Goal: Find specific page/section: Find specific page/section

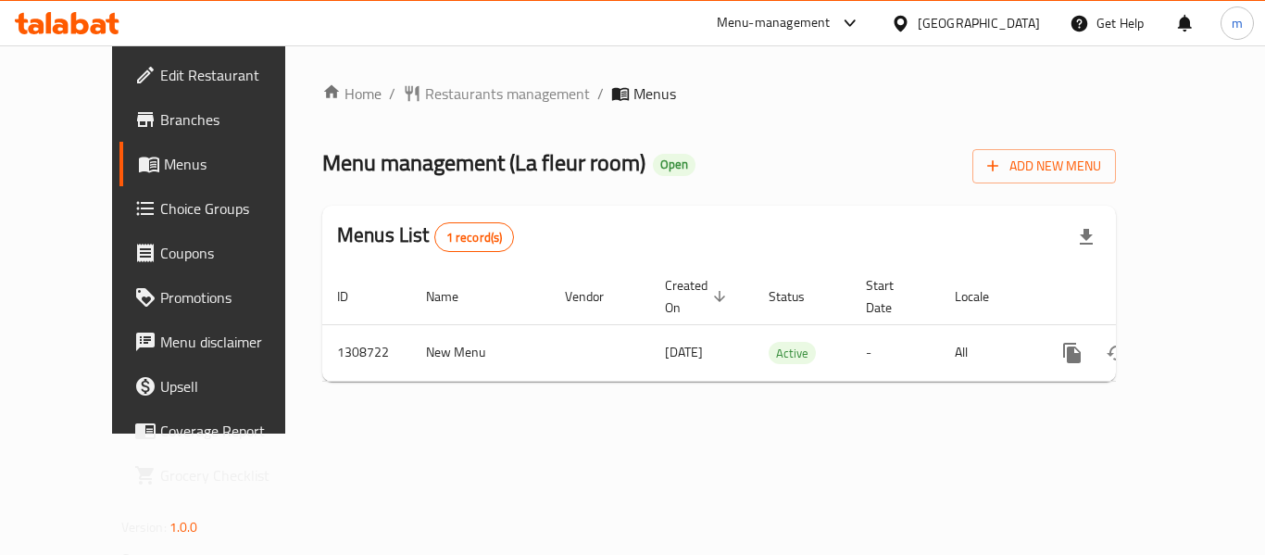
click at [757, 202] on div "Home / Restaurants management / Menus Menu management ( La fleur room ) Open Ad…" at bounding box center [718, 239] width 793 height 314
click at [425, 96] on span "Restaurants management" at bounding box center [507, 93] width 165 height 22
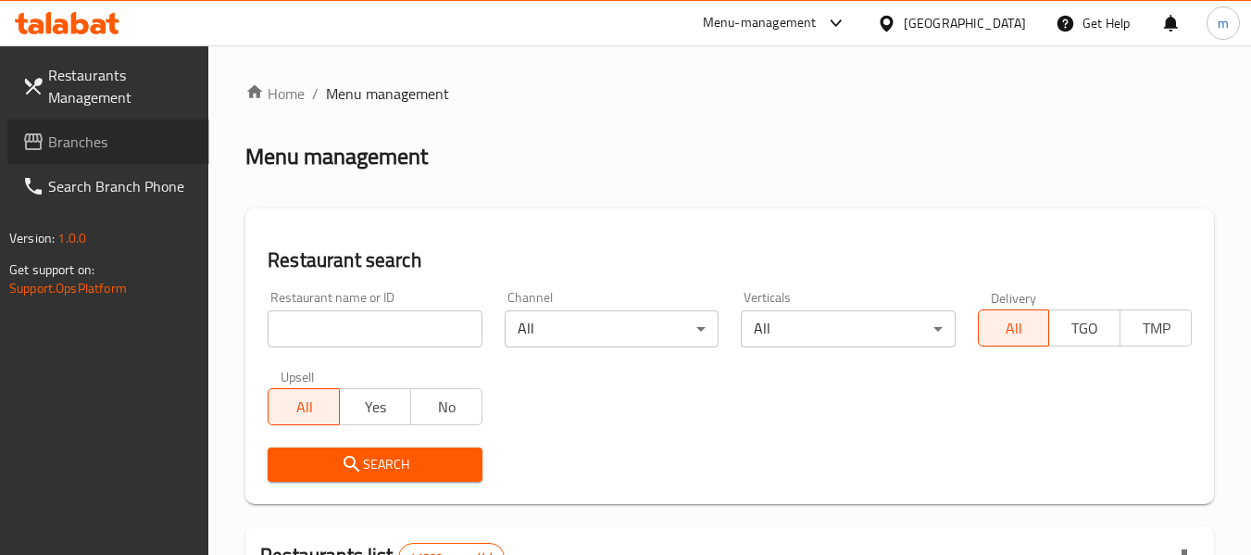
click at [133, 148] on span "Branches" at bounding box center [121, 142] width 146 height 22
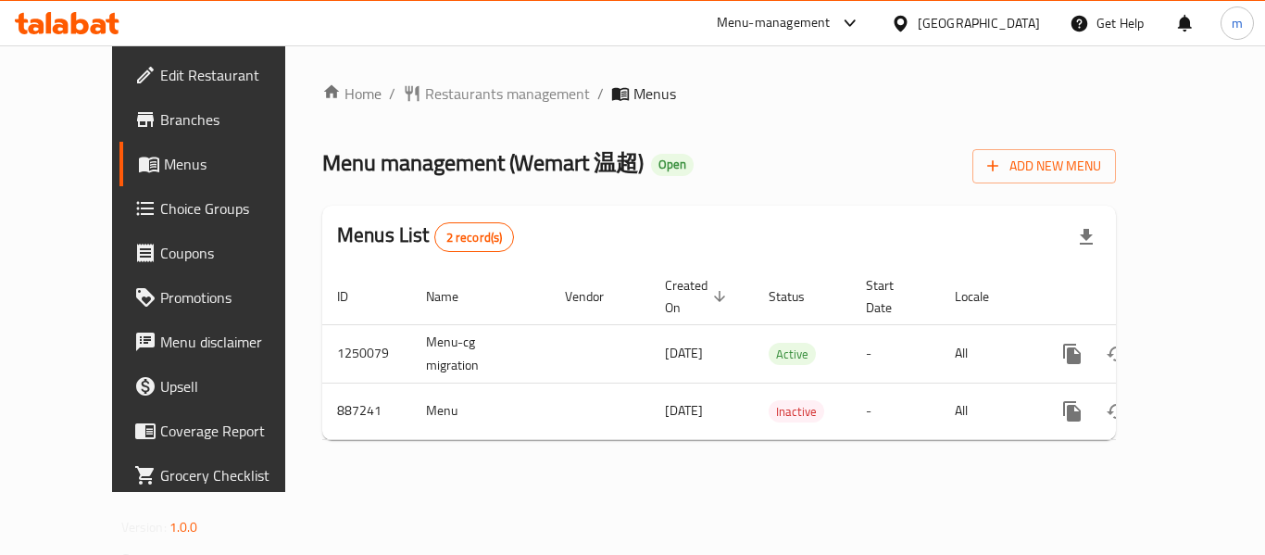
click at [1005, 25] on div "[GEOGRAPHIC_DATA]" at bounding box center [978, 23] width 122 height 20
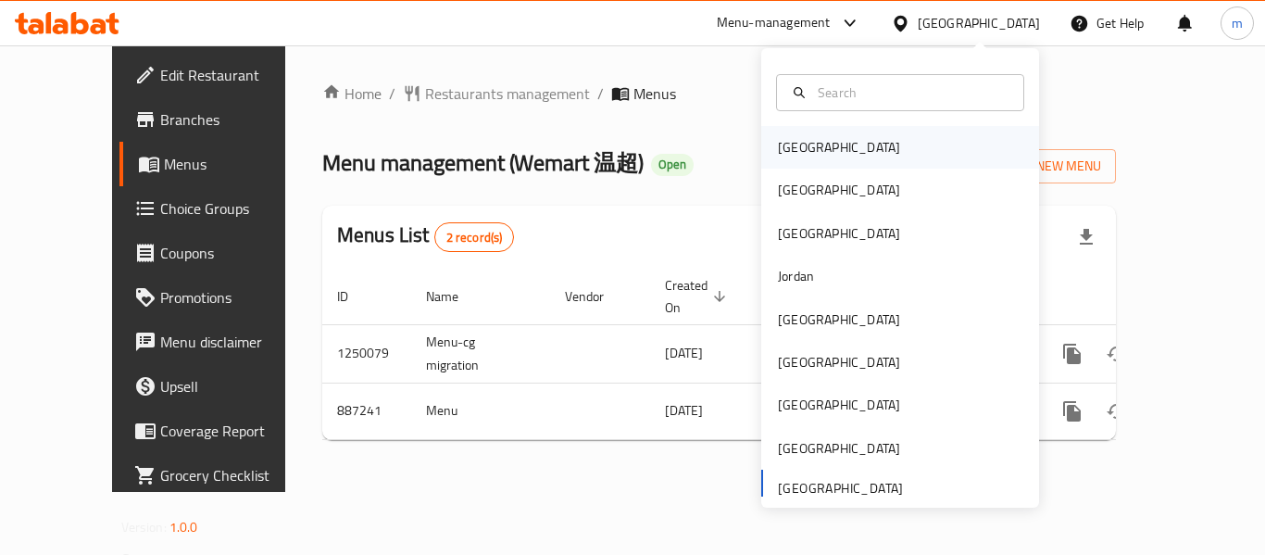
click at [824, 148] on div "Bahrain" at bounding box center [900, 147] width 278 height 43
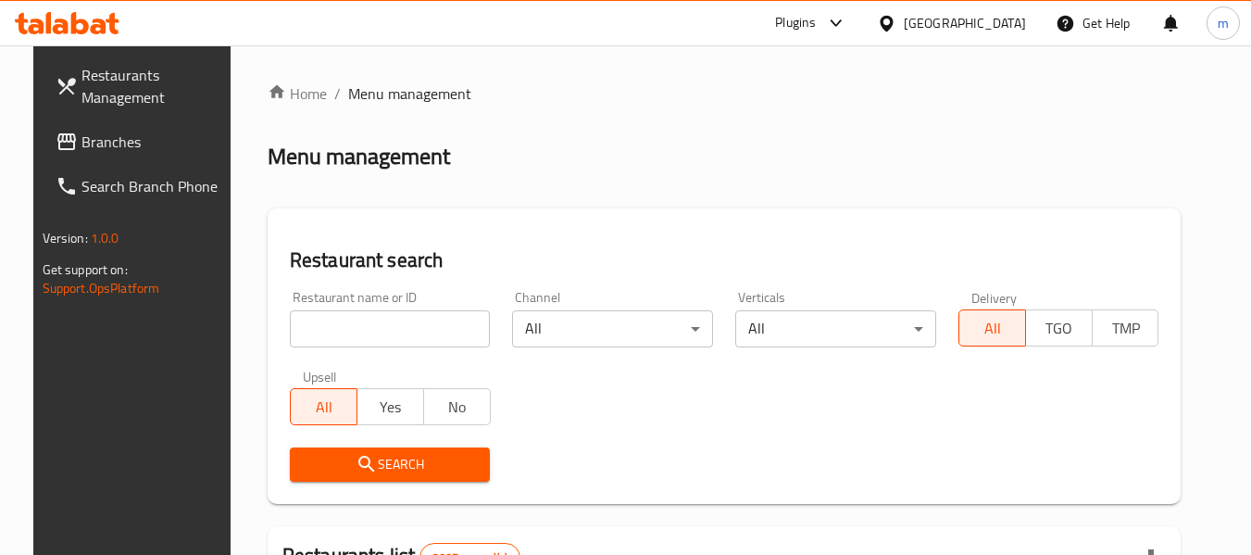
click at [115, 149] on span "Branches" at bounding box center [154, 142] width 146 height 22
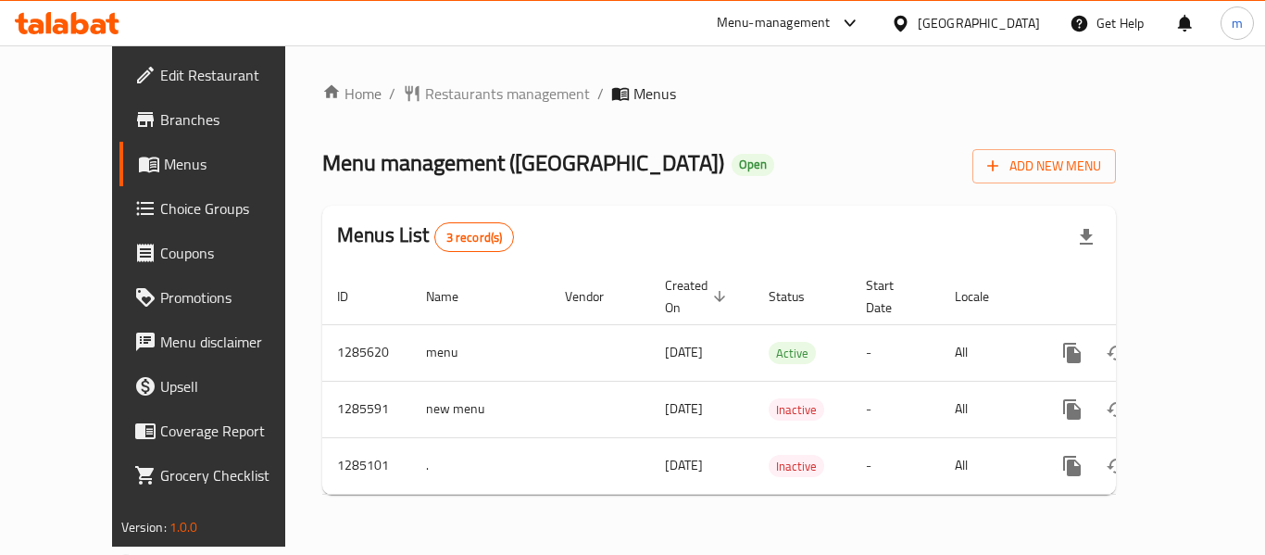
click at [721, 101] on ol "Home / Restaurants management / Menus" at bounding box center [718, 93] width 793 height 22
